Goal: Use online tool/utility: Utilize a website feature to perform a specific function

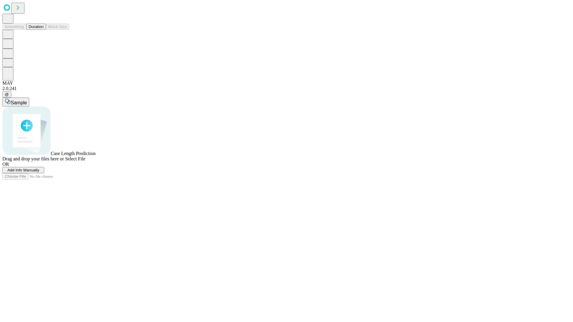
click at [44, 30] on button "Duration" at bounding box center [36, 27] width 20 height 6
click at [39, 172] on span "Add Info Manually" at bounding box center [23, 170] width 32 height 4
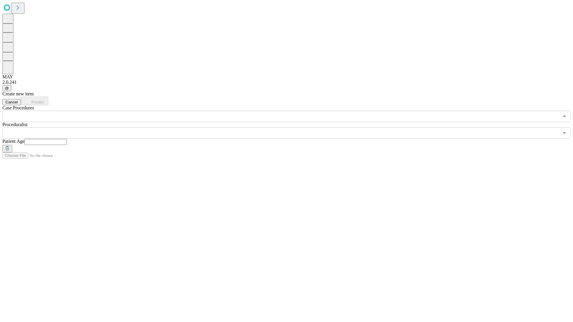
click at [67, 139] on input "text" at bounding box center [45, 142] width 42 height 6
type input "**"
click at [291, 127] on input "text" at bounding box center [280, 132] width 556 height 11
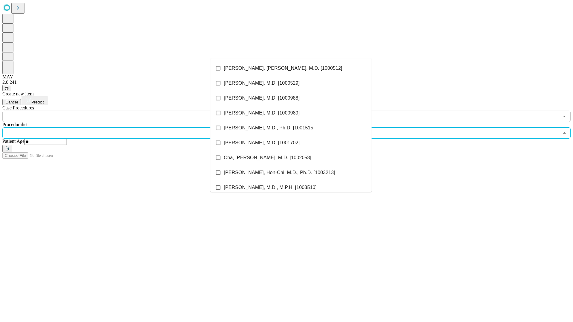
click at [291, 68] on li "[PERSON_NAME], [PERSON_NAME], M.D. [1000512]" at bounding box center [290, 68] width 161 height 15
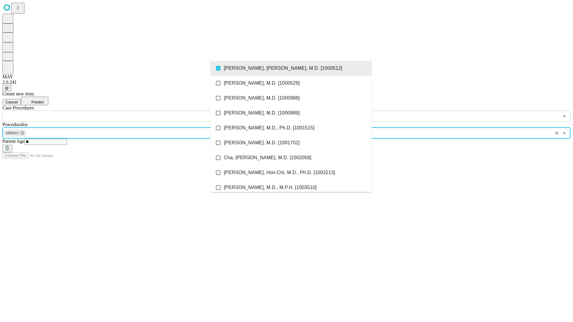
click at [125, 111] on input "text" at bounding box center [280, 116] width 556 height 11
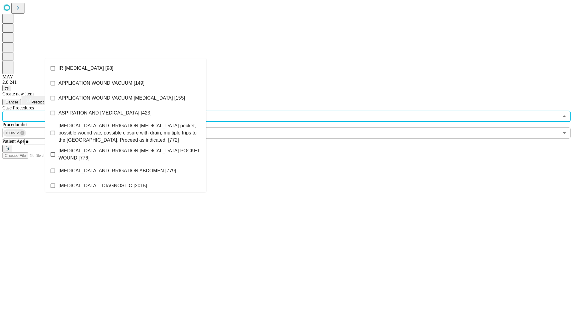
click at [126, 68] on li "IR [MEDICAL_DATA] [98]" at bounding box center [125, 68] width 161 height 15
click at [44, 100] on span "Predict" at bounding box center [37, 102] width 12 height 4
